Goal: Task Accomplishment & Management: Manage account settings

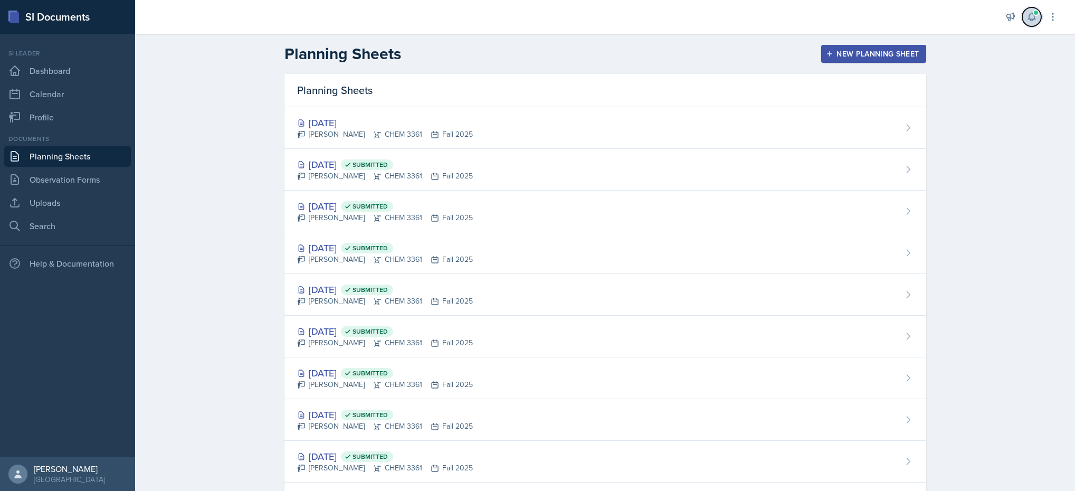
click at [1026, 22] on button at bounding box center [1031, 16] width 19 height 19
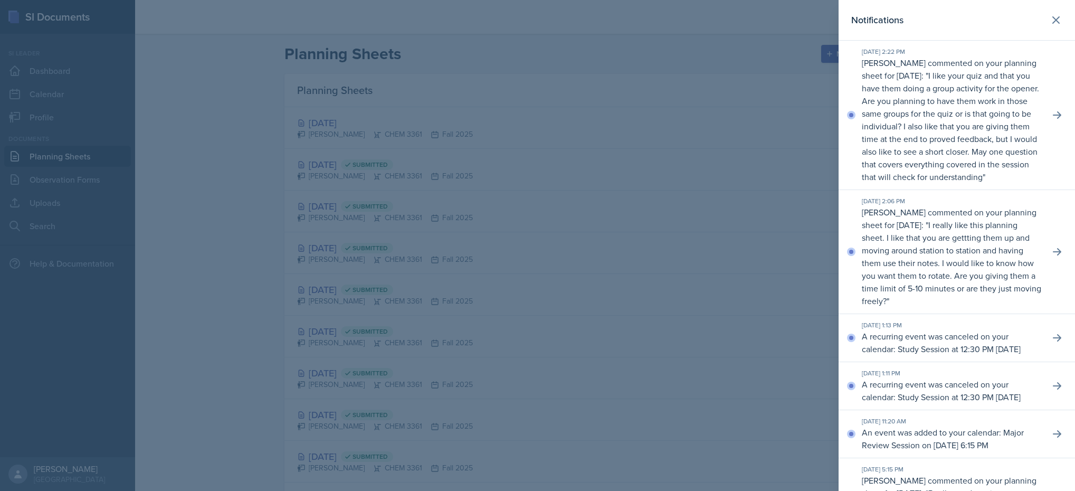
drag, startPoint x: 867, startPoint y: 91, endPoint x: 977, endPoint y: 374, distance: 304.3
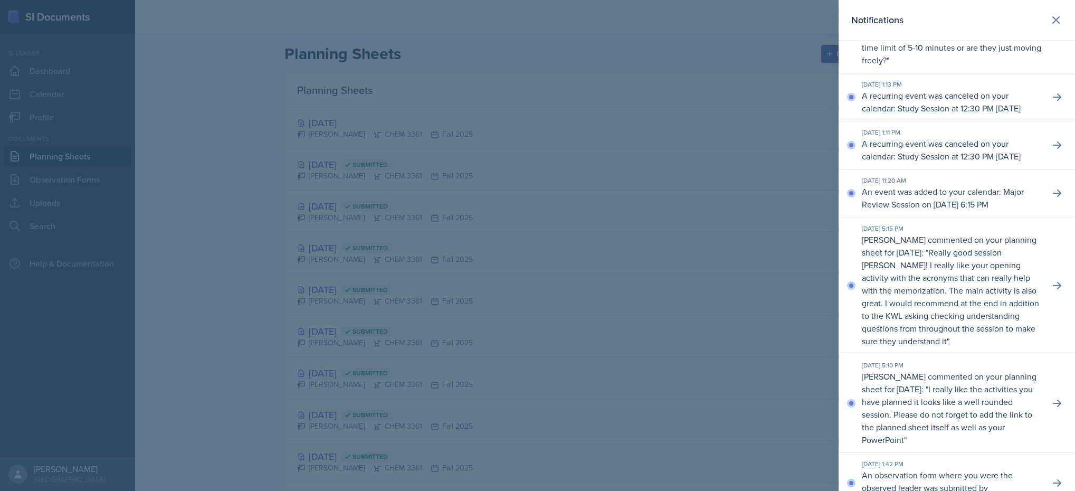
scroll to position [246, 0]
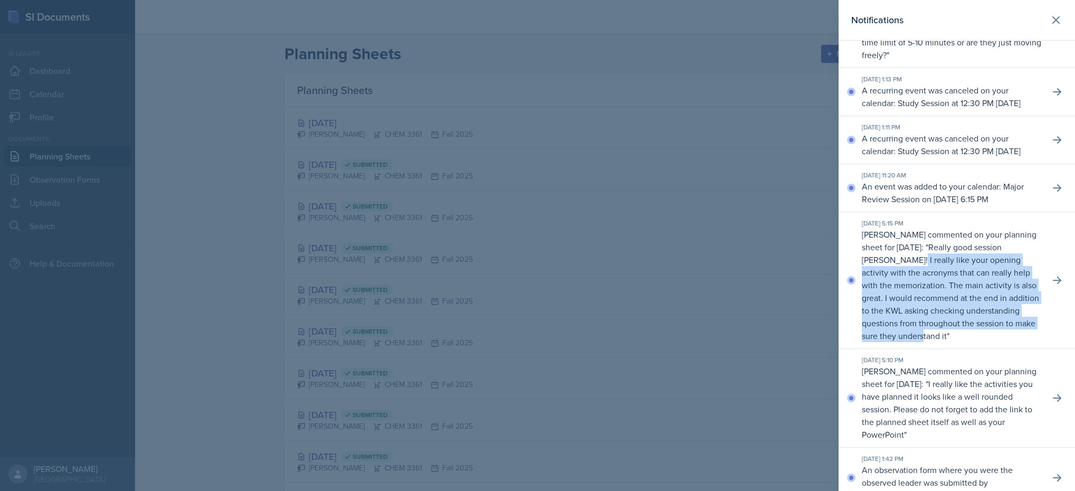
drag, startPoint x: 937, startPoint y: 317, endPoint x: 1023, endPoint y: 385, distance: 109.6
click at [1023, 342] on p "[PERSON_NAME] commented on your planning sheet for [DATE]: " Really good sessio…" at bounding box center [951, 285] width 179 height 114
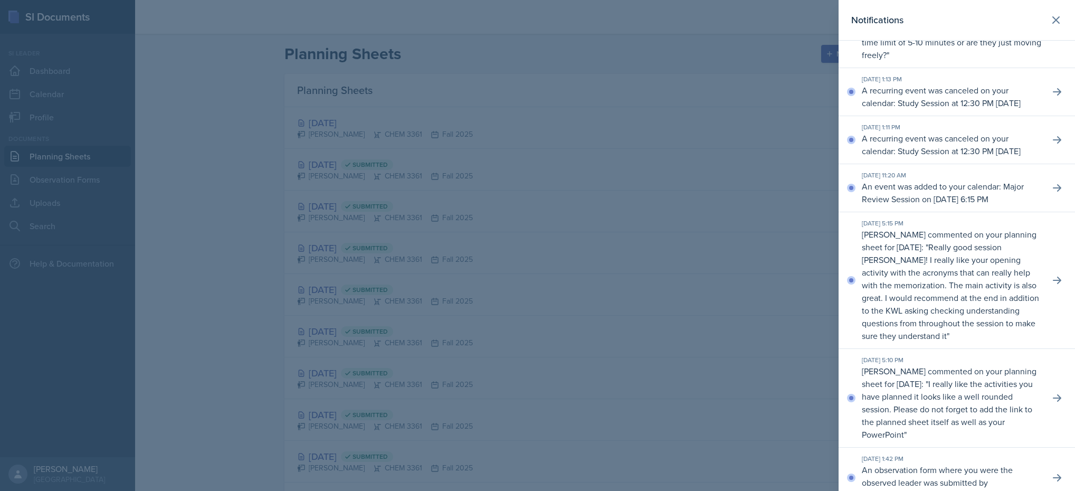
click at [803, 135] on div at bounding box center [537, 245] width 1075 height 491
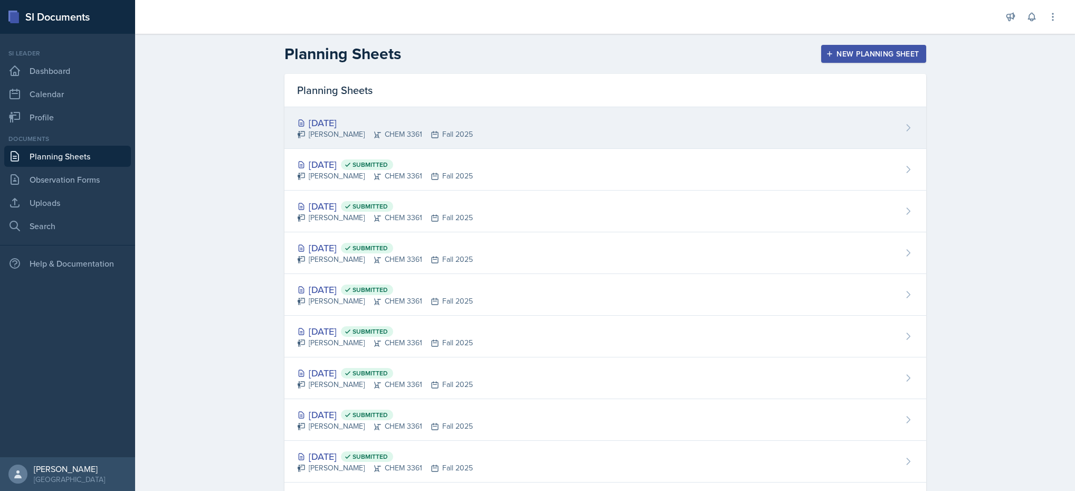
click at [555, 131] on div "[DATE] [PERSON_NAME] CHEM 3361 Fall 2025" at bounding box center [605, 128] width 642 height 42
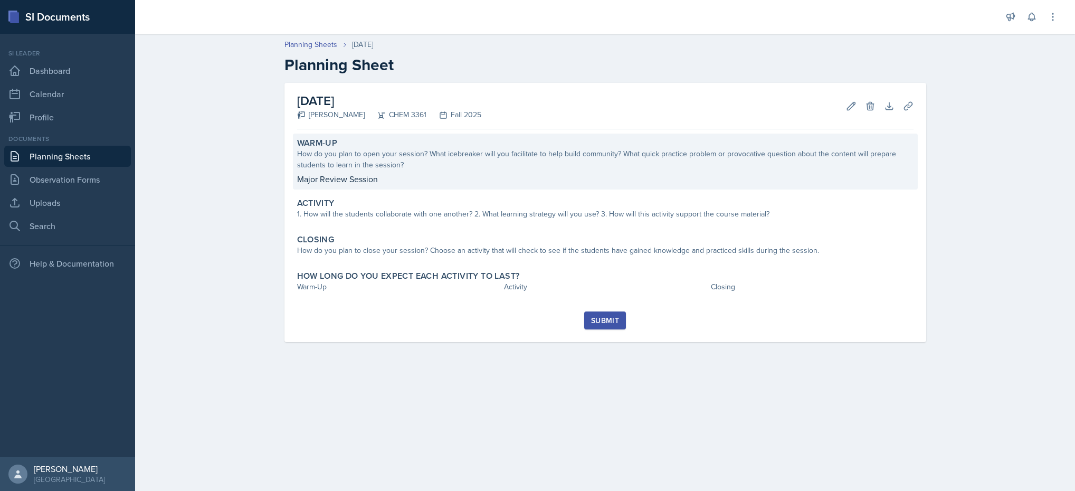
click at [650, 180] on p "Major Review Session" at bounding box center [605, 179] width 616 height 13
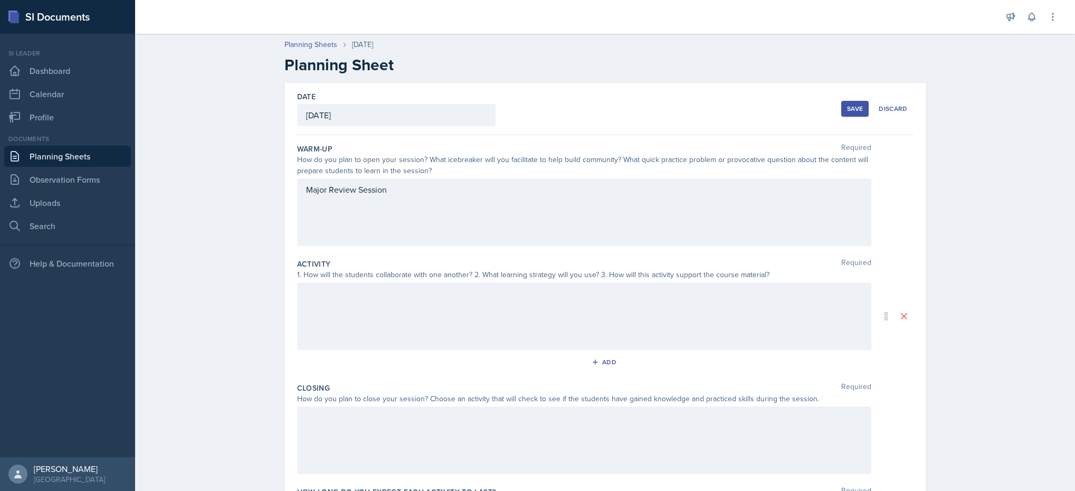
click at [488, 224] on div "Major Review Session" at bounding box center [584, 212] width 574 height 68
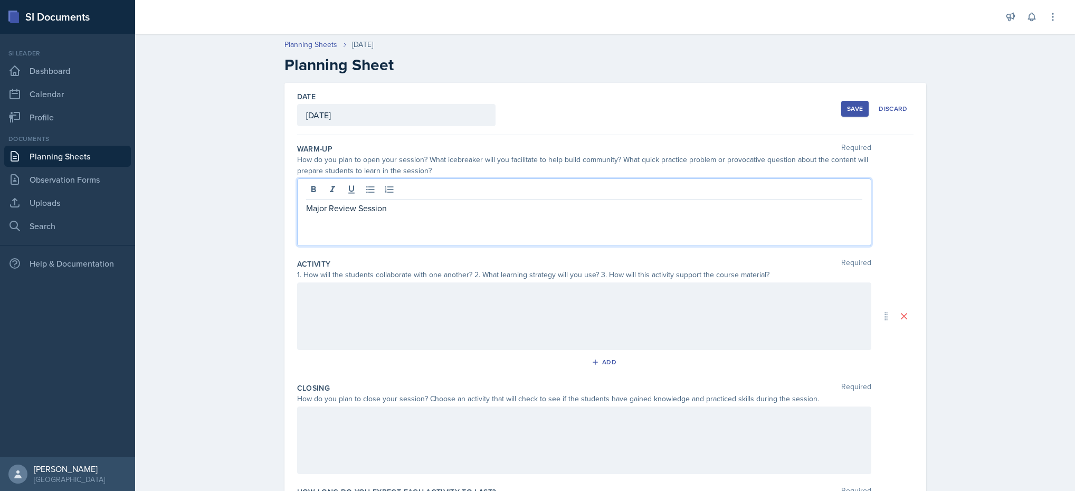
click at [488, 224] on div "Major Review Session" at bounding box center [584, 212] width 574 height 68
click at [451, 203] on p "Major Review Session" at bounding box center [584, 208] width 556 height 13
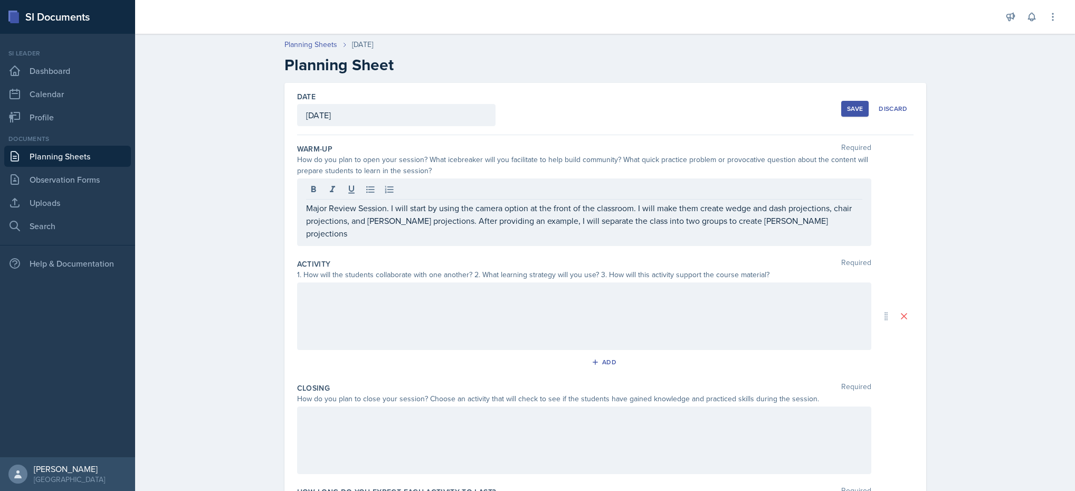
click at [719, 231] on div "Major Review Session. I will start by using the camera option at the front of t…" at bounding box center [584, 212] width 574 height 68
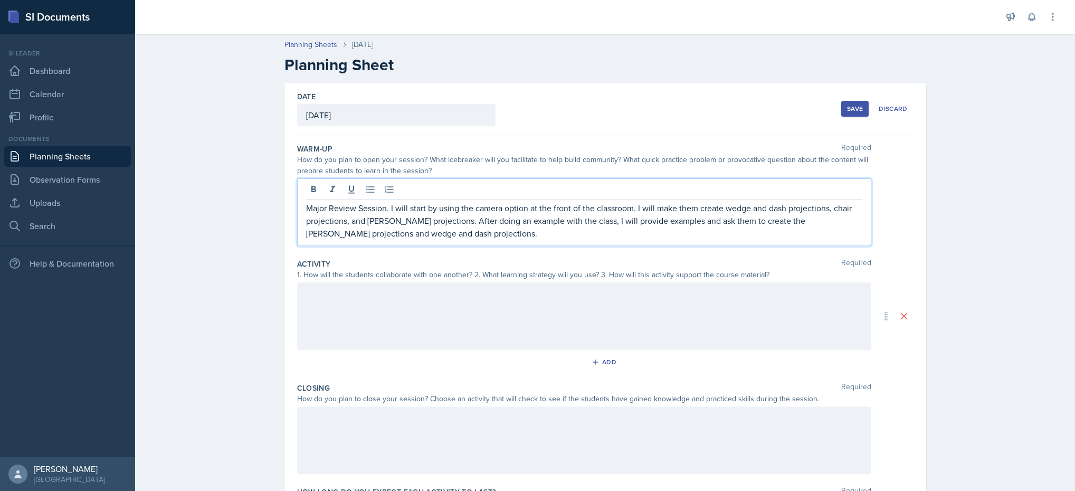
click at [384, 233] on p "Major Review Session. I will start by using the camera option at the front of t…" at bounding box center [584, 221] width 556 height 38
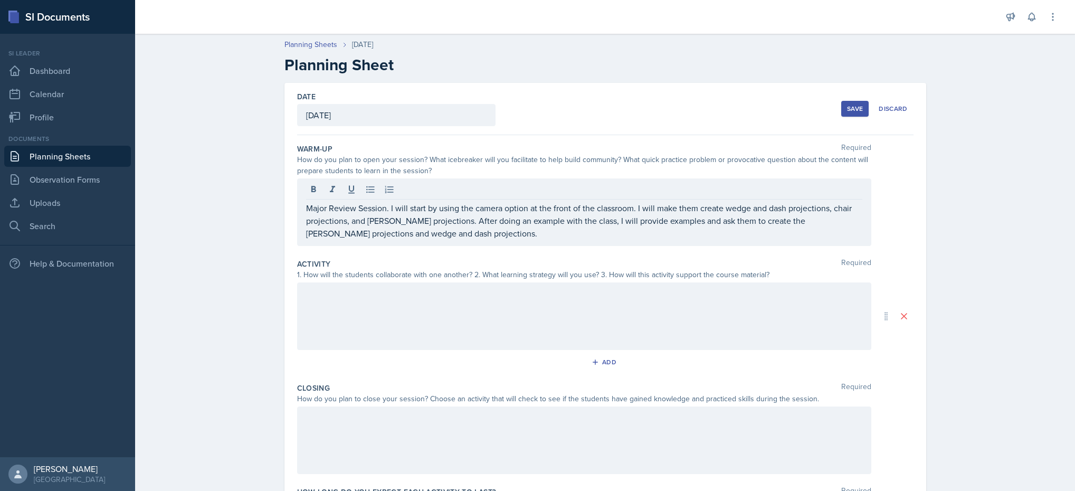
click at [843, 113] on button "Save" at bounding box center [854, 109] width 27 height 16
